Goal: Task Accomplishment & Management: Use online tool/utility

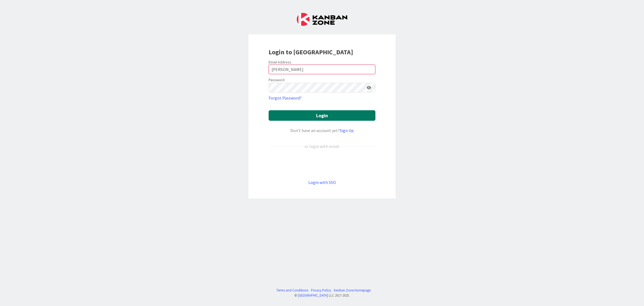
click at [316, 115] on button "Login" at bounding box center [322, 115] width 107 height 10
click at [296, 66] on input "[PERSON_NAME]" at bounding box center [322, 69] width 107 height 10
click at [293, 67] on input "[PERSON_NAME]" at bounding box center [322, 69] width 107 height 10
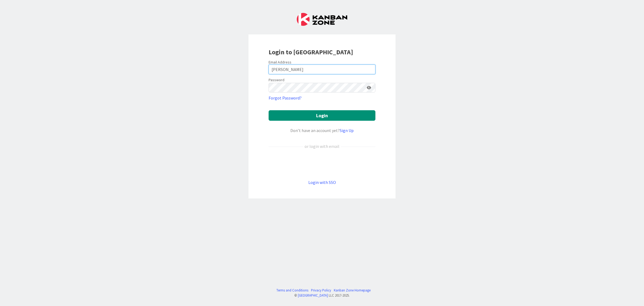
drag, startPoint x: 291, startPoint y: 67, endPoint x: 257, endPoint y: 67, distance: 34.4
click at [257, 67] on div "Login to [GEOGRAPHIC_DATA] Email Address [PERSON_NAME] Password Forgot Password…" at bounding box center [322, 116] width 147 height 164
click at [281, 70] on input "[PERSON_NAME]" at bounding box center [322, 69] width 107 height 10
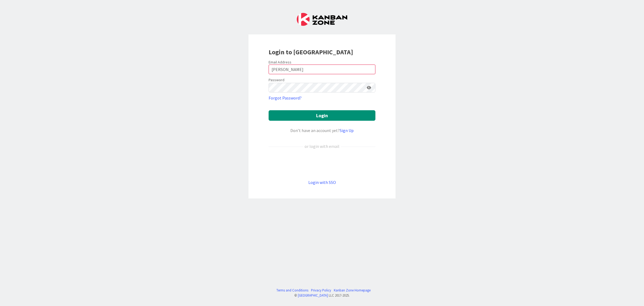
click at [395, 145] on div "Login to [GEOGRAPHIC_DATA] Email Address [PERSON_NAME] Password Forgot Password…" at bounding box center [322, 116] width 147 height 164
click at [293, 67] on input "[PERSON_NAME]" at bounding box center [322, 69] width 107 height 10
click at [281, 69] on input "[PERSON_NAME]" at bounding box center [322, 69] width 107 height 10
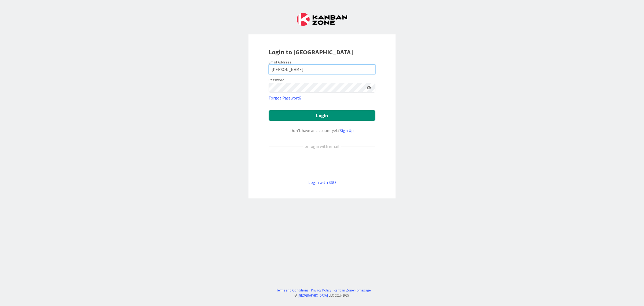
click at [285, 67] on input "[PERSON_NAME]" at bounding box center [322, 69] width 107 height 10
type input "M"
type input "[PERSON_NAME][EMAIL_ADDRESS][DOMAIN_NAME]"
click at [324, 113] on button "Login" at bounding box center [322, 115] width 107 height 10
